Goal: Task Accomplishment & Management: Manage account settings

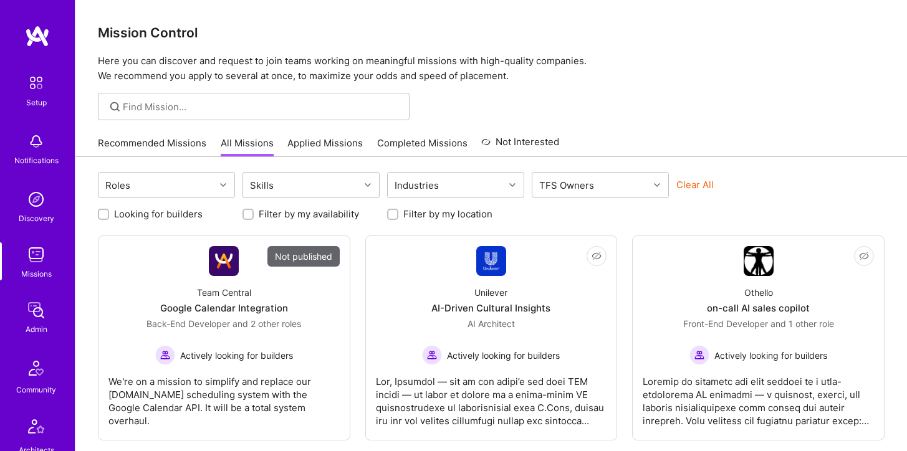
click at [40, 203] on img at bounding box center [36, 199] width 25 height 25
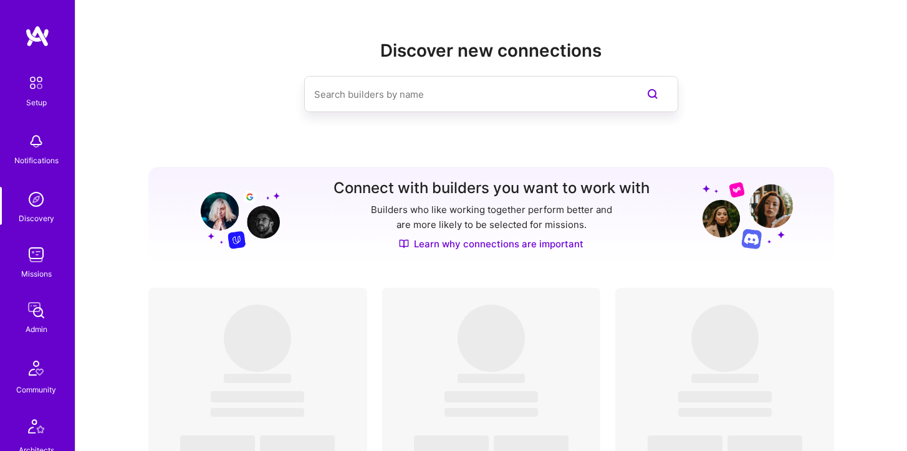
click at [37, 205] on img at bounding box center [36, 199] width 25 height 25
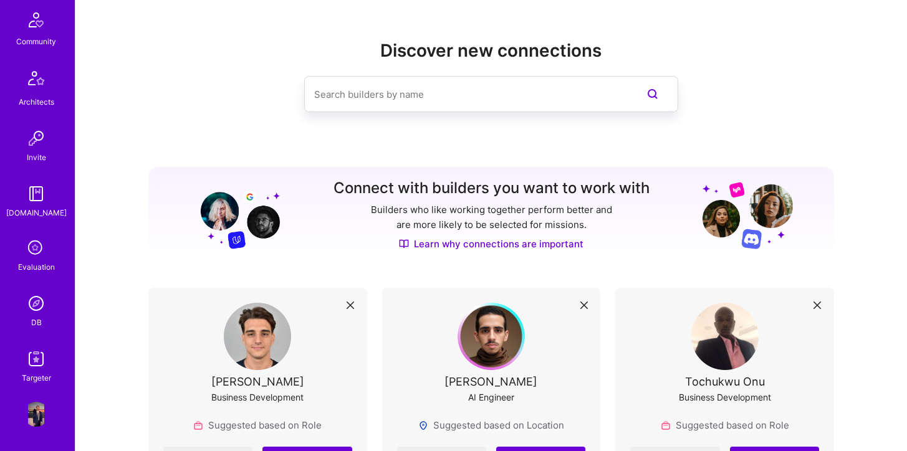
click at [36, 307] on img at bounding box center [36, 303] width 25 height 25
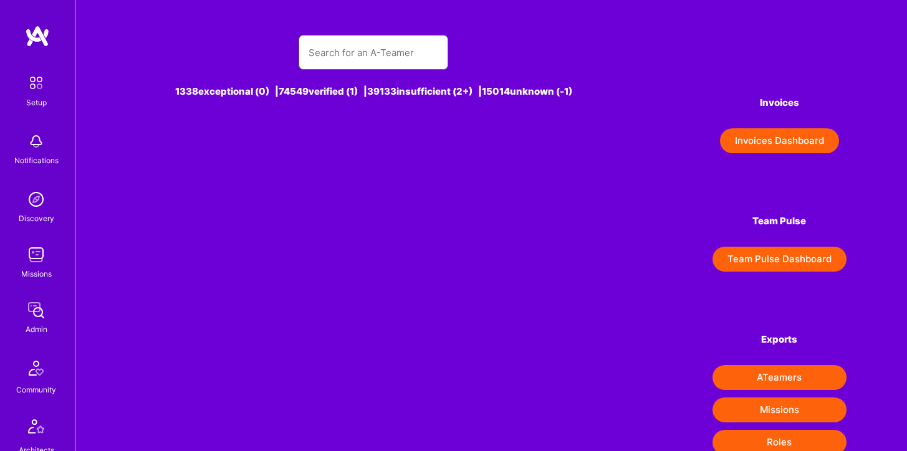
click at [354, 50] on input "text" at bounding box center [374, 53] width 130 height 32
type input "R"
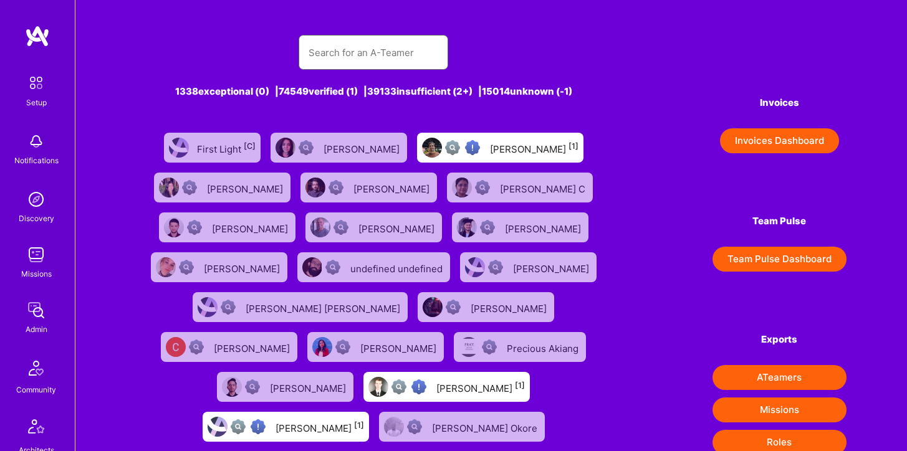
type input "i"
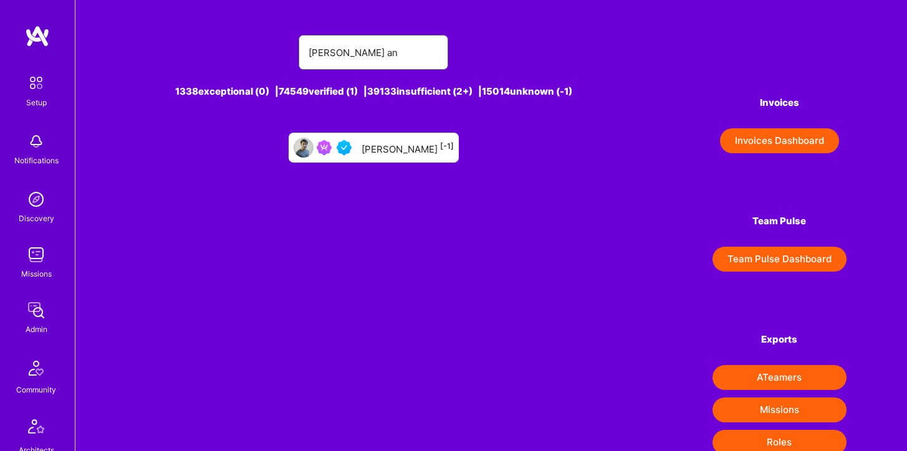
type input "Rishav an"
click at [374, 148] on div "Rishav Anand [-1]" at bounding box center [408, 148] width 92 height 16
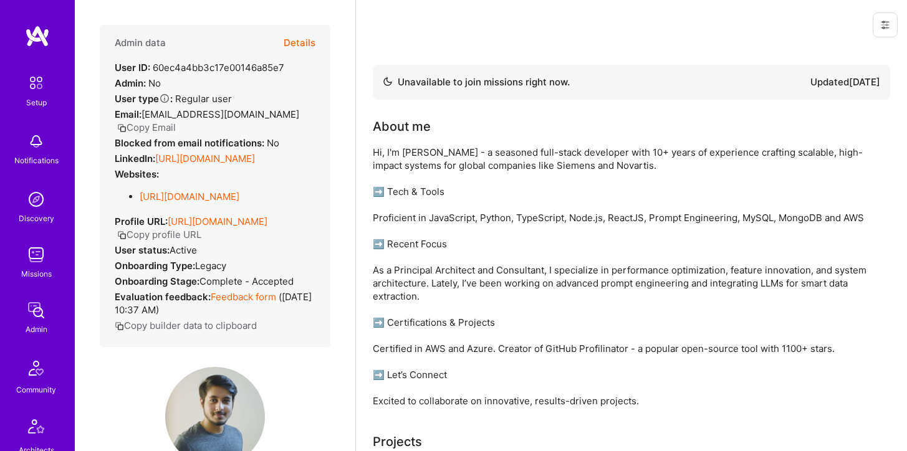
click at [294, 40] on button "Details" at bounding box center [300, 43] width 32 height 36
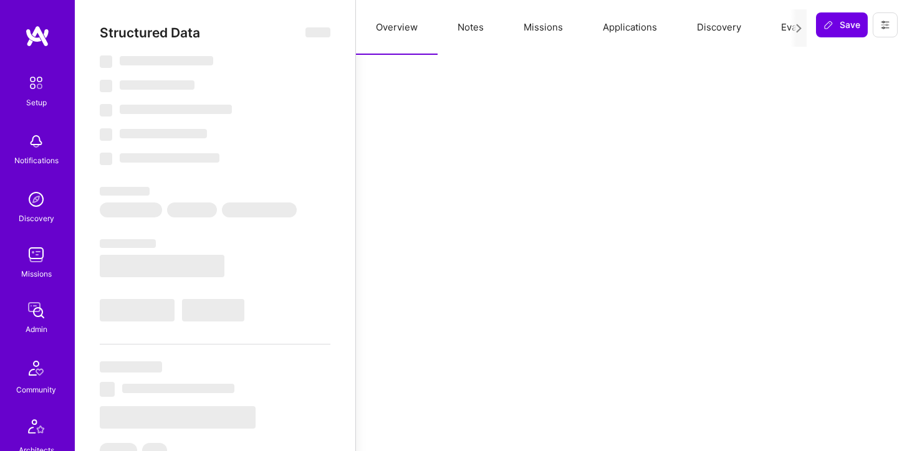
select select "Not Available"
select select "3 Months"
select select "5"
select select "4"
select select "6"
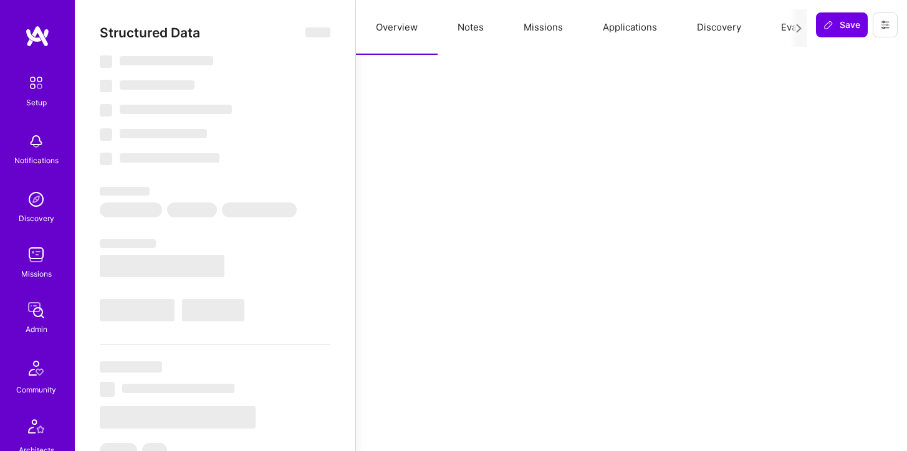
select select "6"
select select "IN"
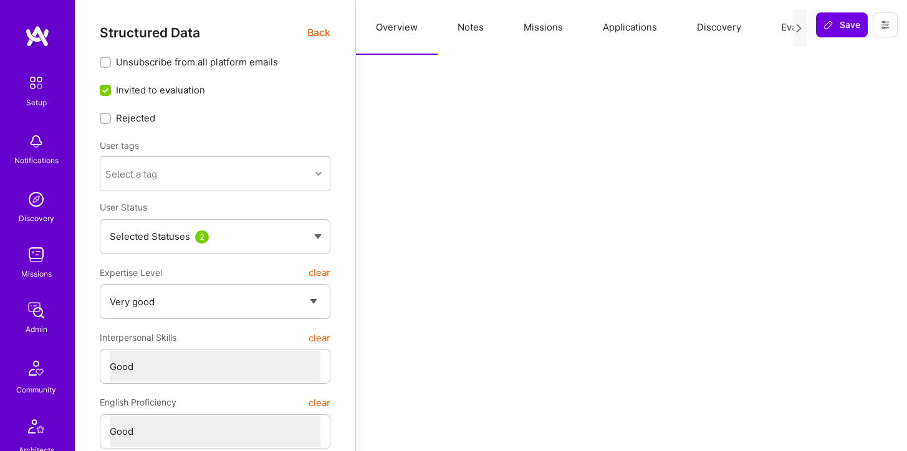
click at [554, 29] on button "Missions" at bounding box center [543, 27] width 79 height 55
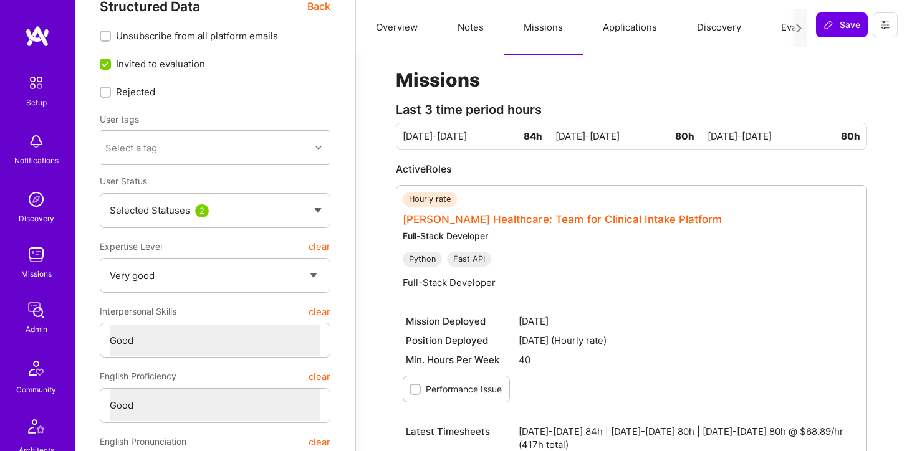
scroll to position [33, 0]
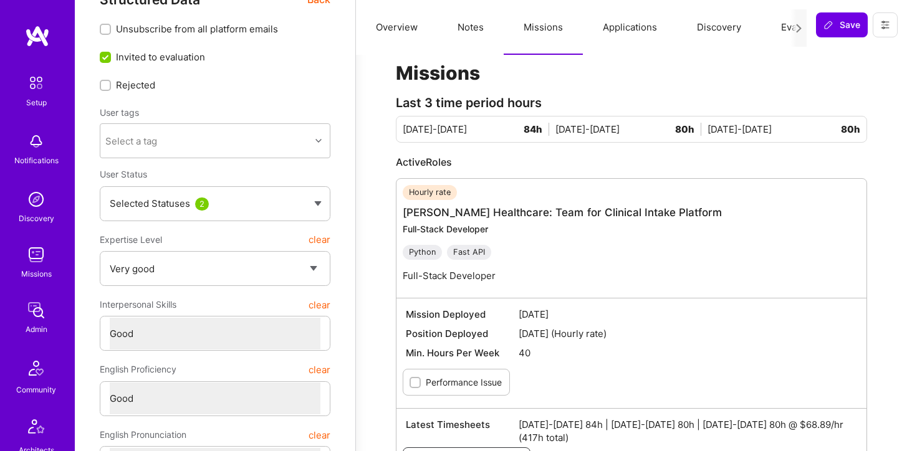
click at [622, 26] on button "Applications" at bounding box center [630, 27] width 94 height 55
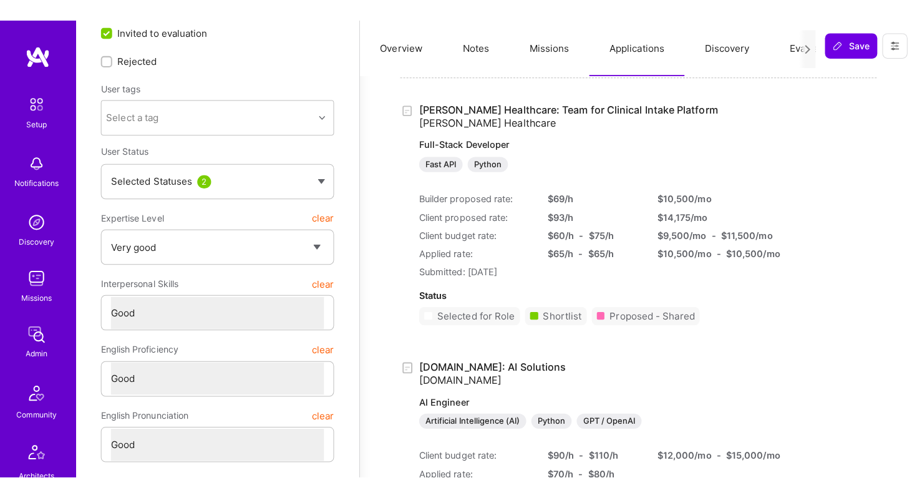
scroll to position [47, 0]
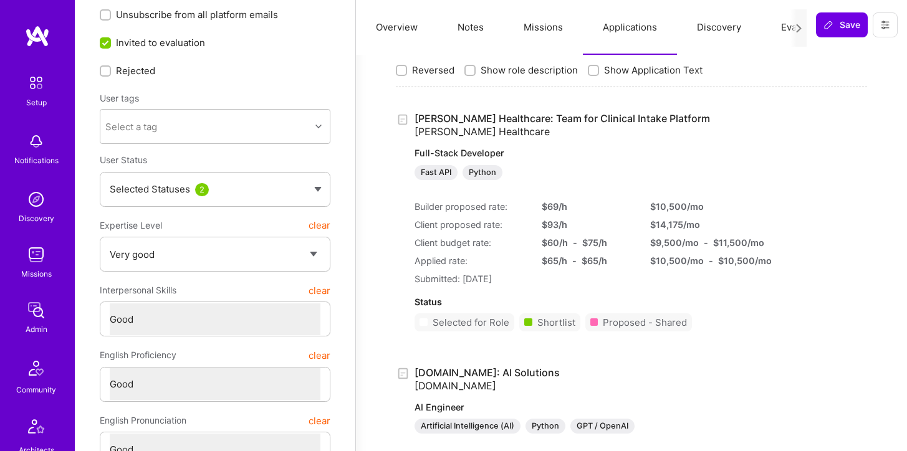
type textarea "x"
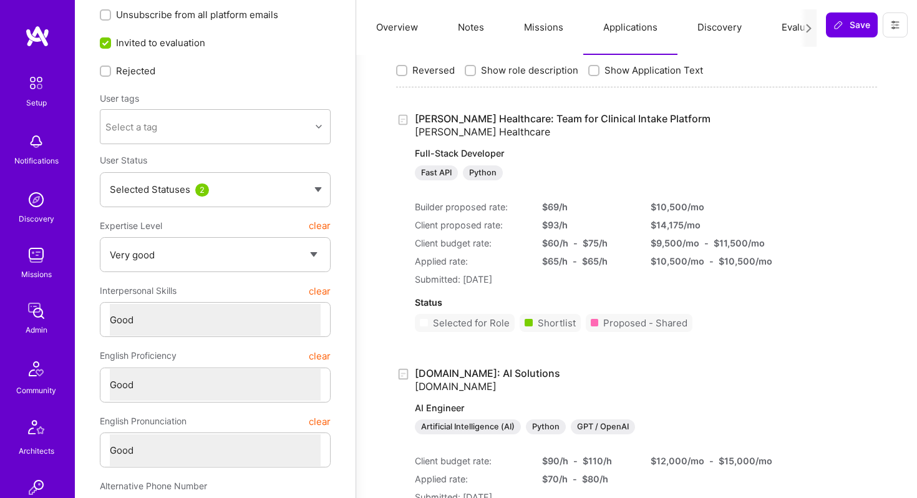
click at [29, 253] on img at bounding box center [36, 255] width 25 height 25
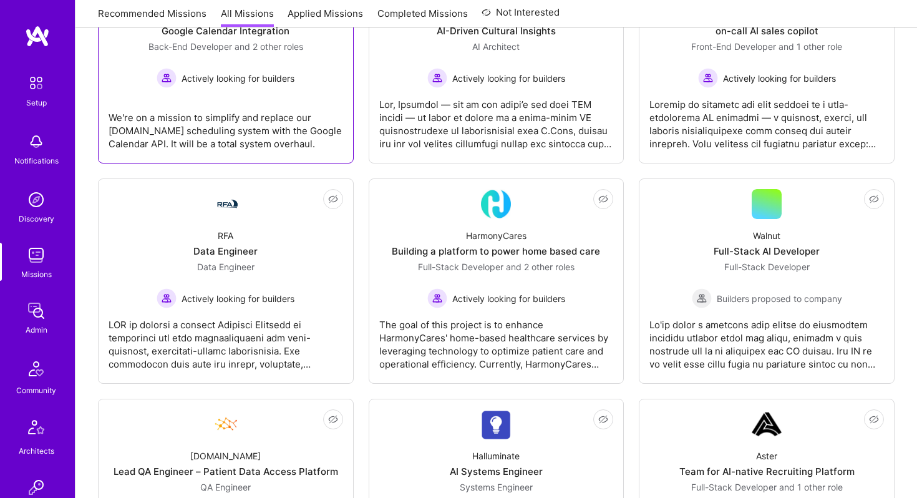
scroll to position [163, 0]
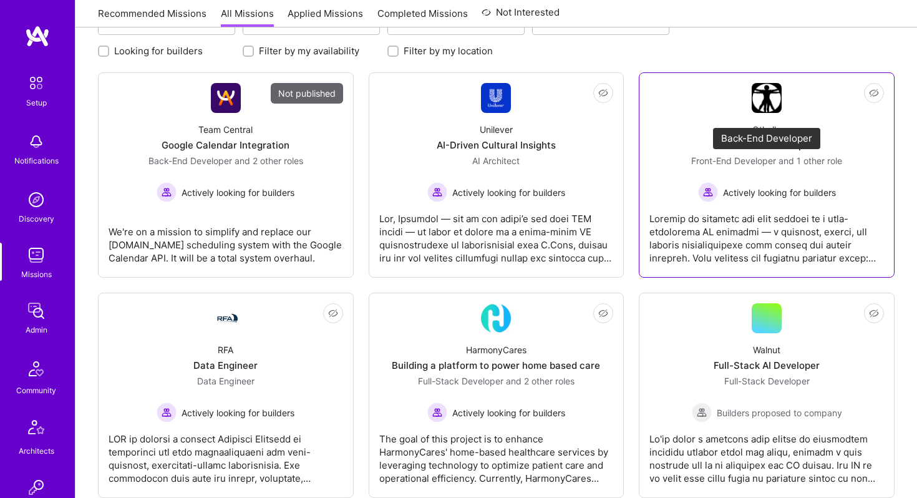
click at [726, 130] on div "Othello on-call AI sales copilot Front-End Developer and 1 other role Actively …" at bounding box center [766, 157] width 234 height 89
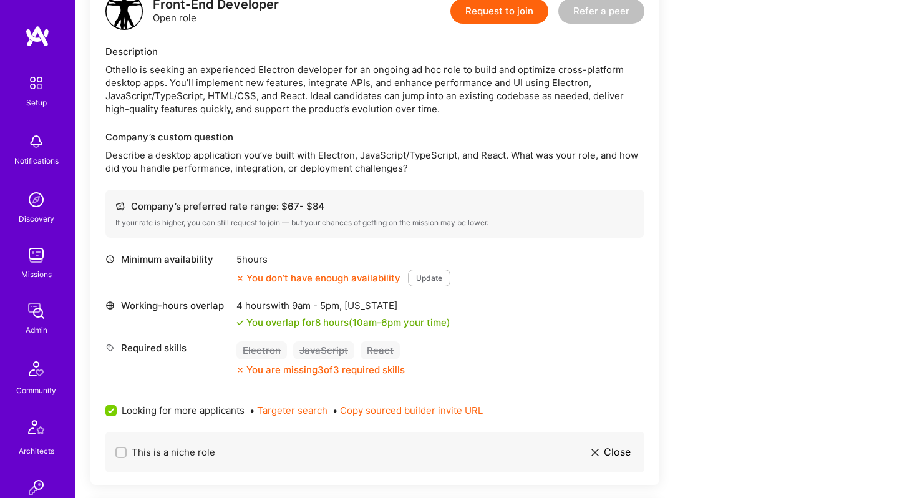
scroll to position [281, 0]
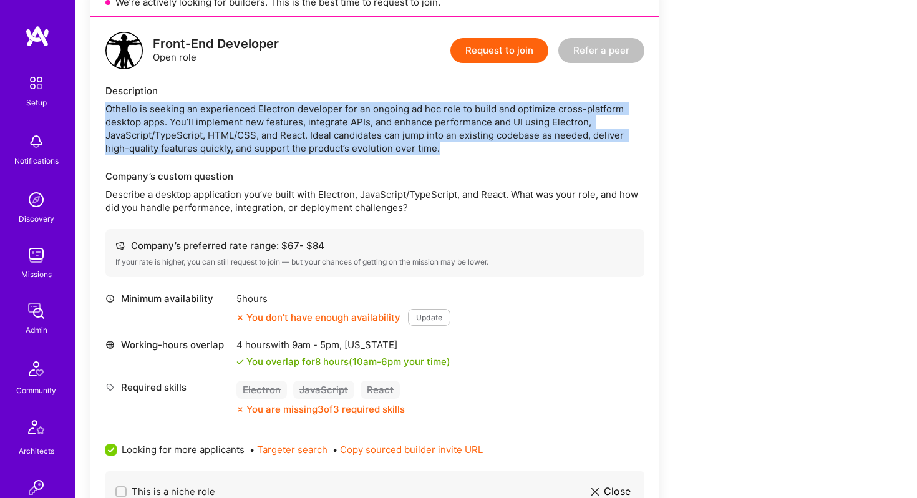
drag, startPoint x: 446, startPoint y: 144, endPoint x: 82, endPoint y: 105, distance: 365.7
copy div "Othello is seeking an experienced Electron developer for an ongoing ad hoc role…"
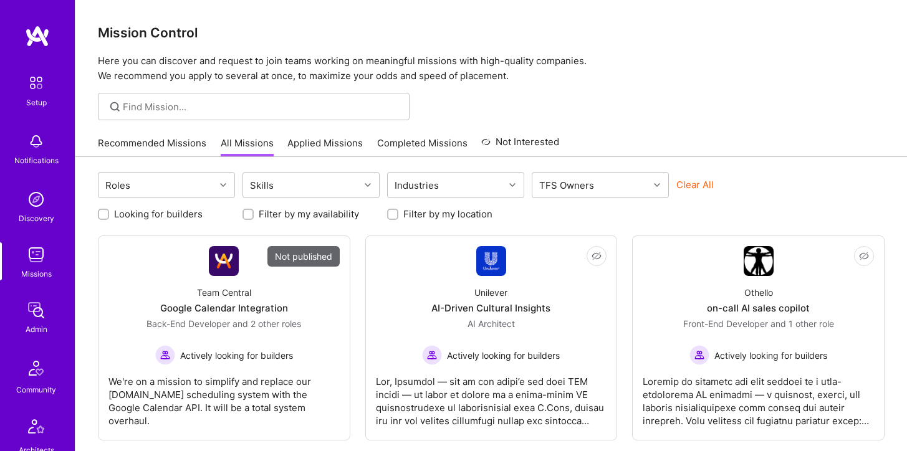
click at [37, 310] on img at bounding box center [36, 310] width 25 height 25
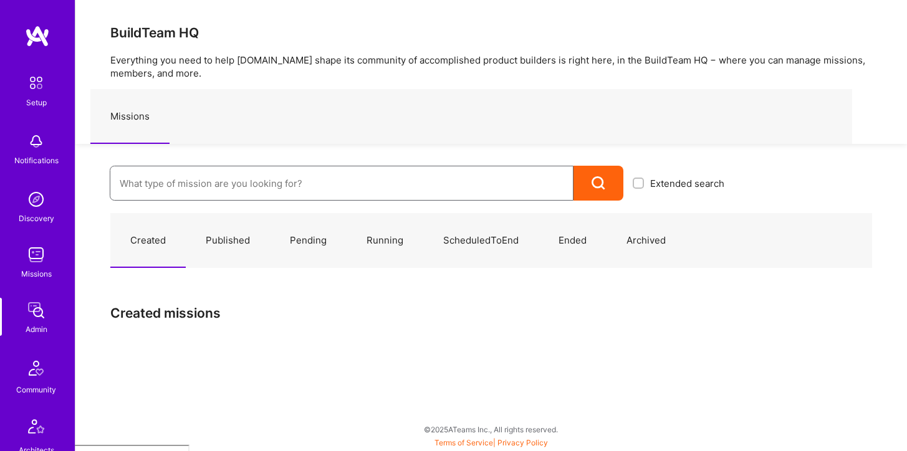
click at [196, 181] on input at bounding box center [342, 184] width 444 height 32
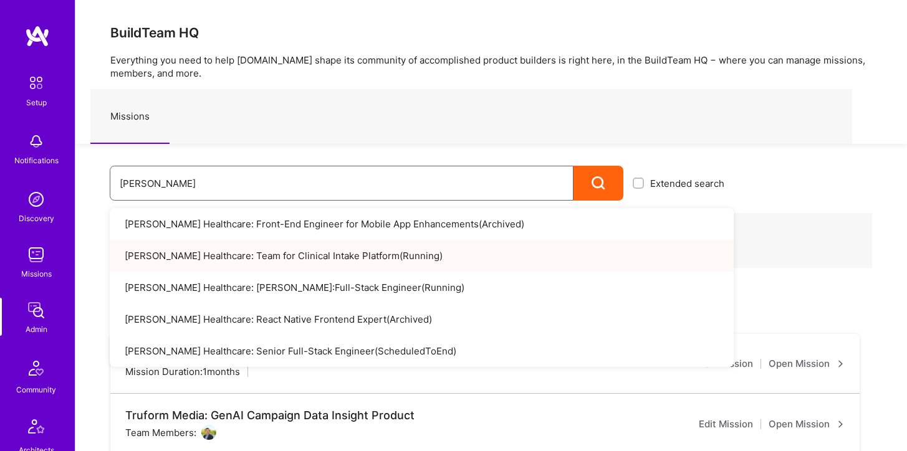
type input "Roger"
click at [201, 251] on link "Roger Healthcare: Team for Clinical Intake Platform ( Running )" at bounding box center [422, 256] width 624 height 32
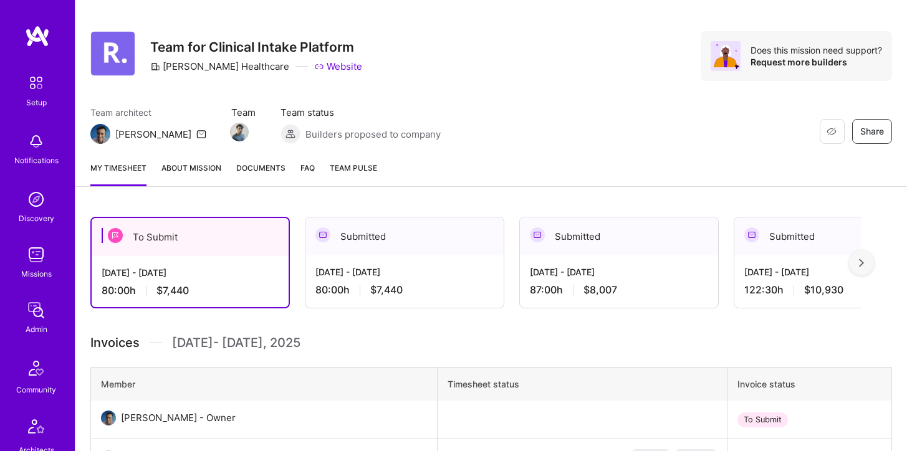
scroll to position [37, 0]
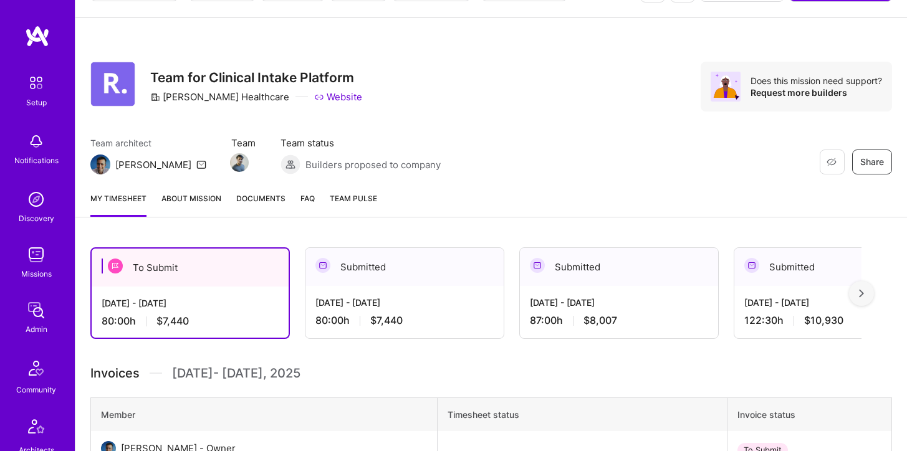
click at [191, 193] on link "About Mission" at bounding box center [192, 204] width 60 height 25
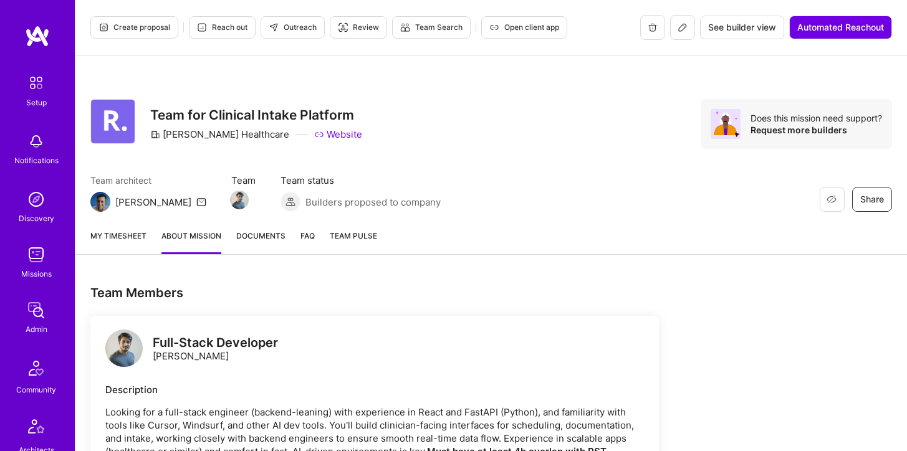
click at [683, 34] on button at bounding box center [682, 27] width 25 height 25
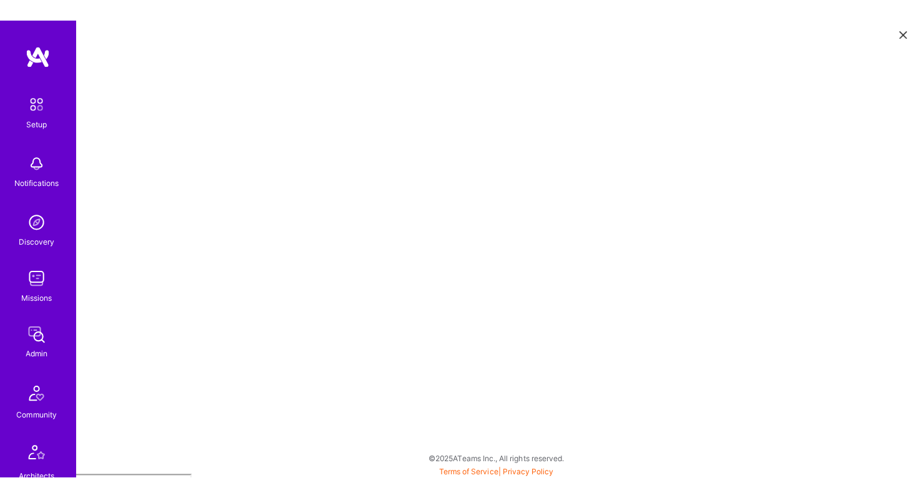
scroll to position [3, 0]
